Goal: Task Accomplishment & Management: Manage account settings

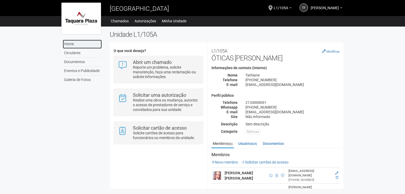
click at [71, 42] on link "Home" at bounding box center [82, 44] width 39 height 9
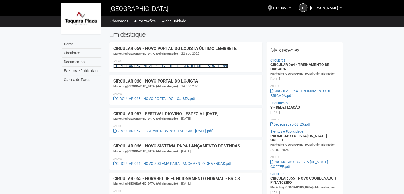
click at [176, 67] on link "CIRCULAR 069 - NOVO PORTAL DO LOJISTA ÚLTIMO LEMBRETE.pdf" at bounding box center [170, 66] width 115 height 4
click at [153, 65] on link "CIRCULAR 069 - NOVO PORTAL DO LOJISTA ÚLTIMO LEMBRETE.pdf" at bounding box center [170, 66] width 115 height 4
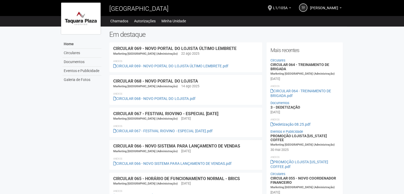
click at [299, 7] on link "tf" at bounding box center [303, 7] width 8 height 8
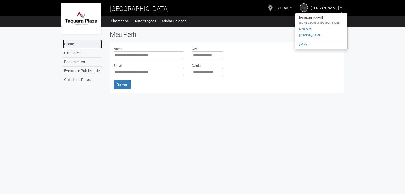
click at [71, 43] on link "Home" at bounding box center [82, 44] width 39 height 9
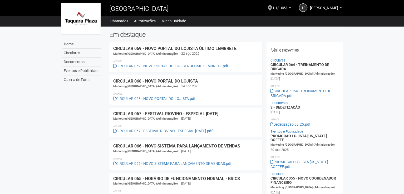
click at [342, 7] on div "tf talitha fortes de almeida talitha fortes de almeida visaofinanceiro@gmail.co…" at bounding box center [286, 8] width 115 height 14
click at [341, 8] on b at bounding box center [341, 7] width 2 height 1
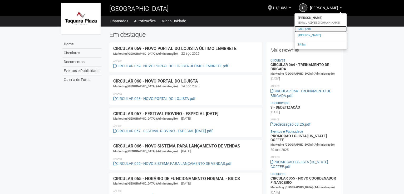
click at [305, 29] on link "Meu perfil" at bounding box center [321, 29] width 52 height 6
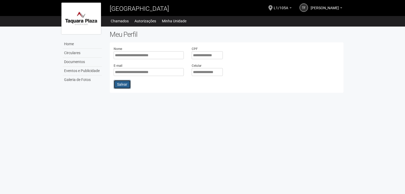
click at [123, 83] on button "Salvar" at bounding box center [122, 84] width 17 height 9
